Goal: Task Accomplishment & Management: Use online tool/utility

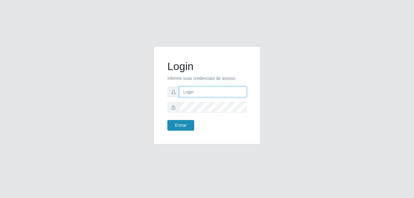
type input "raiane@B7"
drag, startPoint x: 188, startPoint y: 121, endPoint x: 186, endPoint y: 126, distance: 4.6
click at [188, 121] on button "Entrar" at bounding box center [180, 125] width 27 height 11
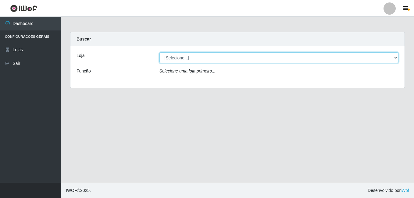
click at [182, 60] on select "[Selecione...] Bemais Supermercados - B7 Oitizeiro" at bounding box center [279, 57] width 239 height 11
select select "411"
click at [160, 52] on select "[Selecione...] Bemais Supermercados - B7 Oitizeiro" at bounding box center [279, 57] width 239 height 11
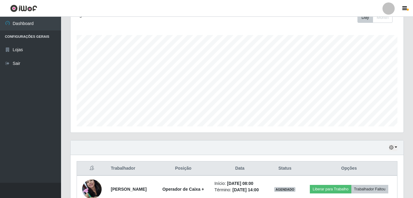
scroll to position [193, 0]
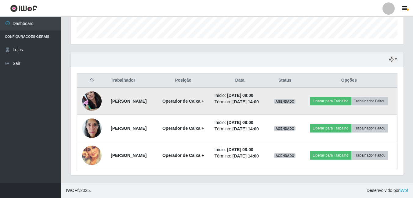
click at [86, 88] on img at bounding box center [92, 101] width 20 height 26
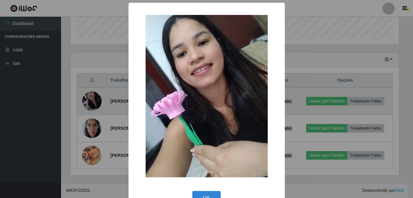
scroll to position [127, 330]
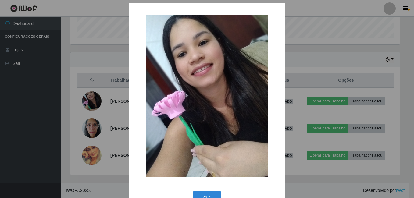
click at [86, 87] on div "× OK Cancel" at bounding box center [207, 99] width 414 height 198
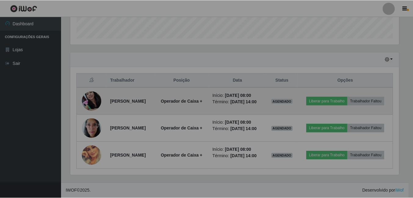
scroll to position [127, 333]
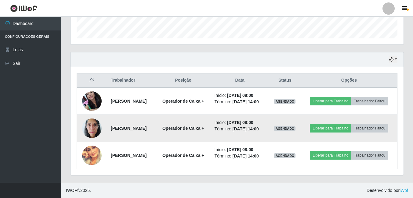
click at [87, 119] on img at bounding box center [92, 128] width 20 height 26
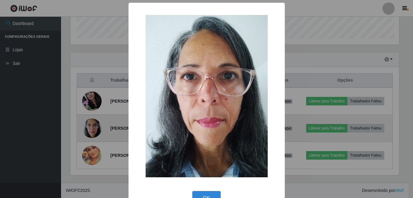
scroll to position [127, 330]
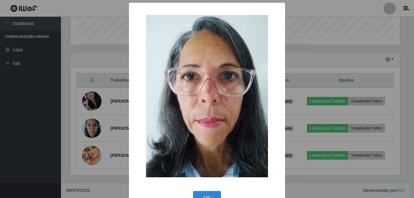
click at [88, 119] on div "× OK Cancel" at bounding box center [207, 99] width 414 height 198
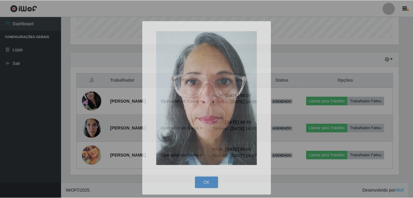
scroll to position [127, 333]
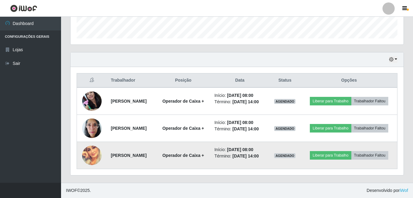
click at [89, 156] on img at bounding box center [92, 156] width 20 height 20
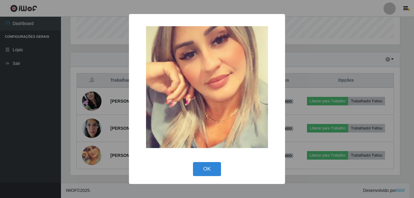
click at [89, 156] on div "× OK Cancel" at bounding box center [207, 99] width 414 height 198
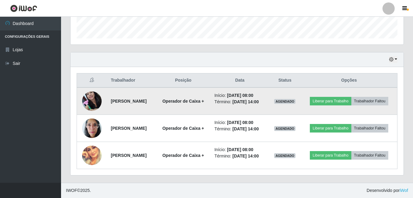
scroll to position [163, 0]
